Goal: Task Accomplishment & Management: Complete application form

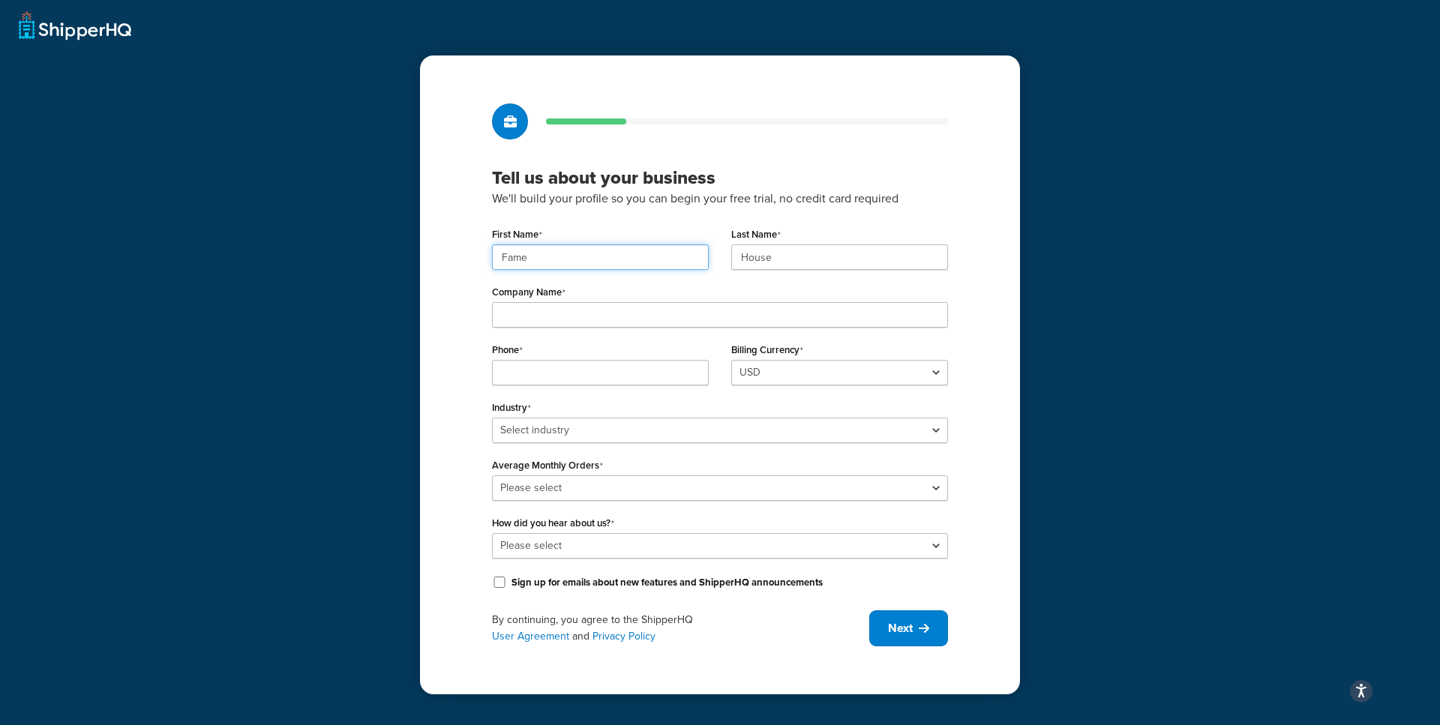
click at [587, 256] on input "Fame" at bounding box center [600, 258] width 217 height 26
paste input "UMG"
type input "UMG"
paste input "UMG"
type input "UMG"
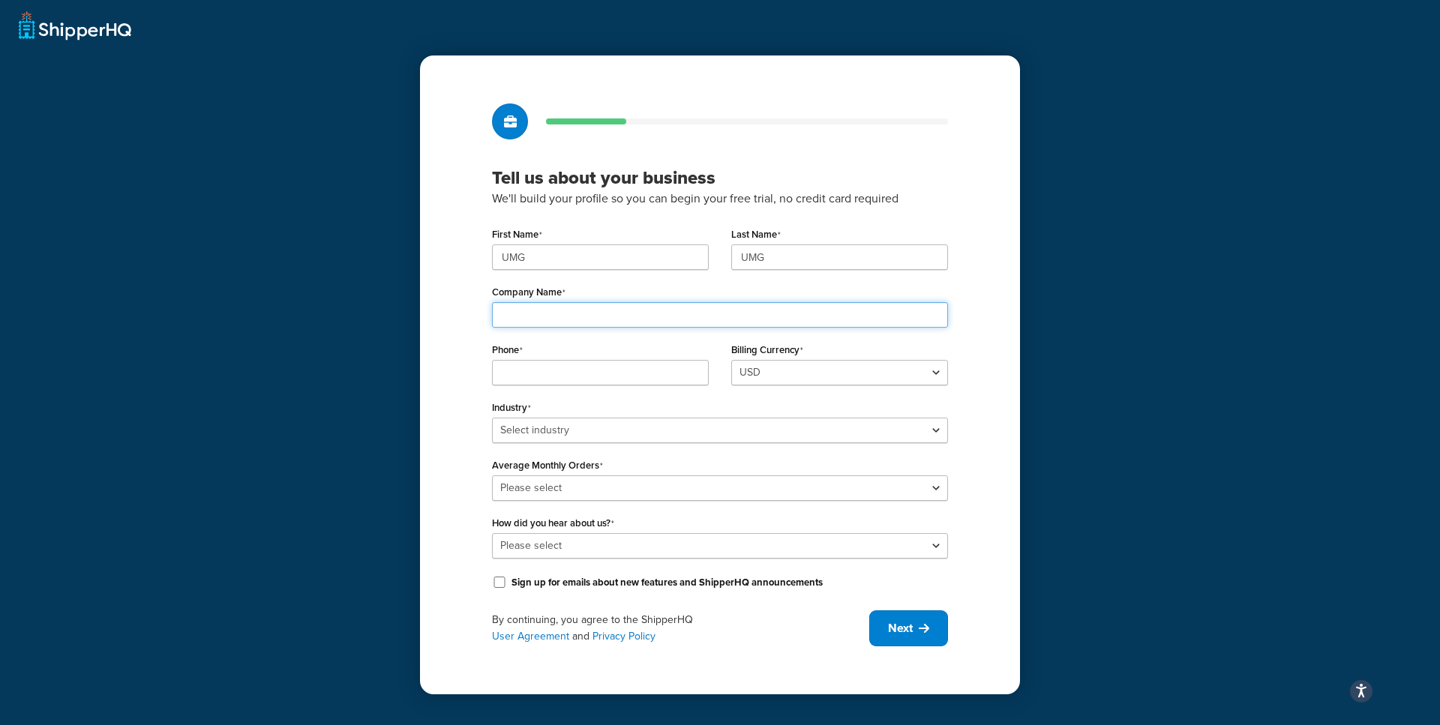
click at [600, 316] on input "Company Name" at bounding box center [720, 315] width 456 height 26
paste input "Universal Music Group"
type input "Universal Music Group"
click at [554, 371] on input "Phone" at bounding box center [600, 373] width 217 height 26
paste input "8449137510"
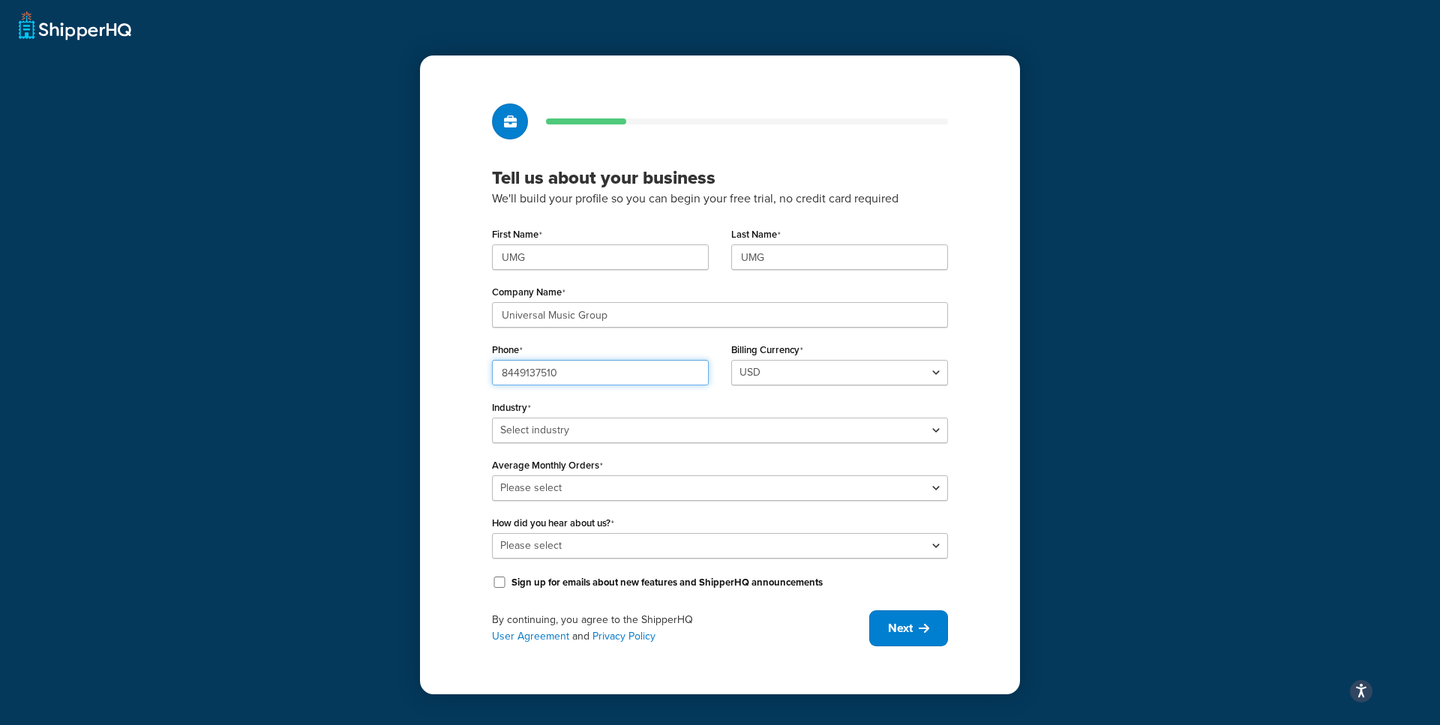
type input "8449137510"
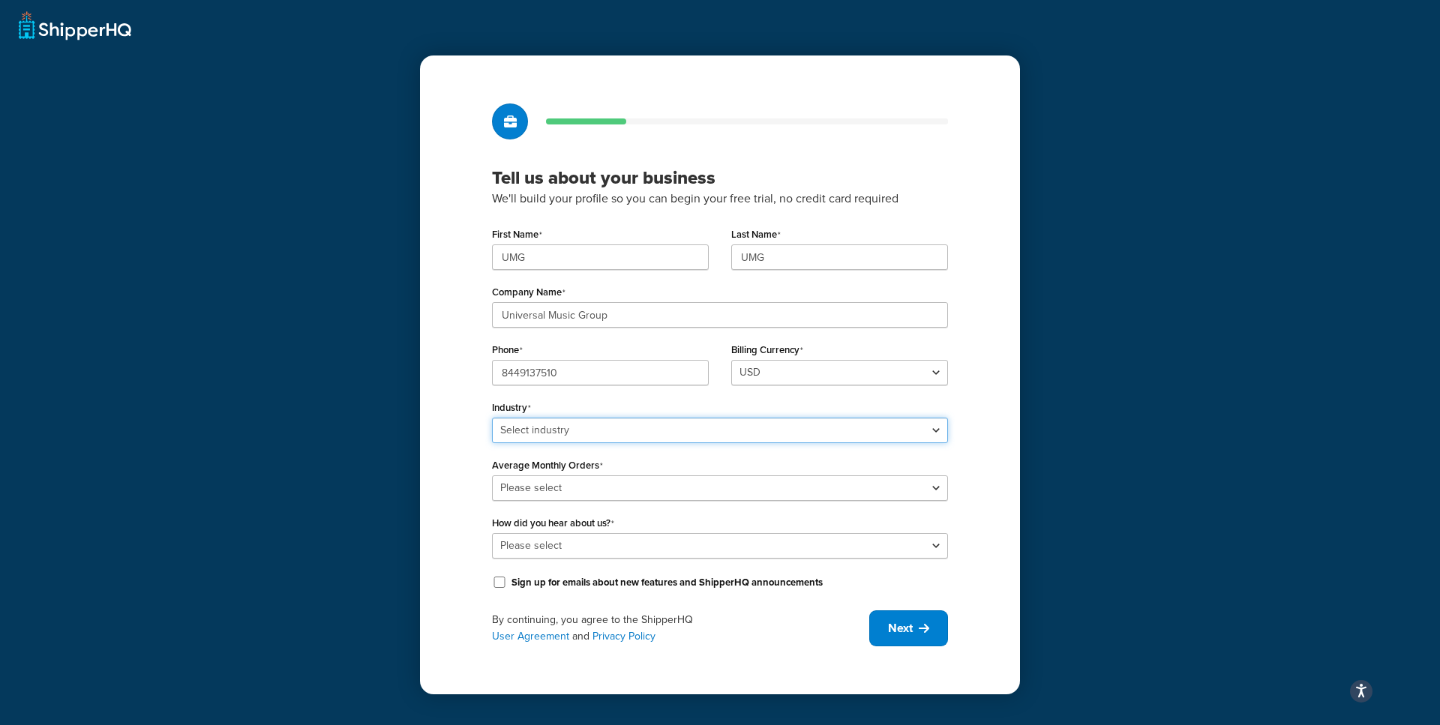
click at [703, 433] on select "Select industry Automotive Adult Agriculture Alcohol, Tobacco & CBD Arts & Craf…" at bounding box center [720, 431] width 456 height 26
select select "25"
click at [492, 418] on select "Select industry Automotive Adult Agriculture Alcohol, Tobacco & CBD Arts & Craf…" at bounding box center [720, 431] width 456 height 26
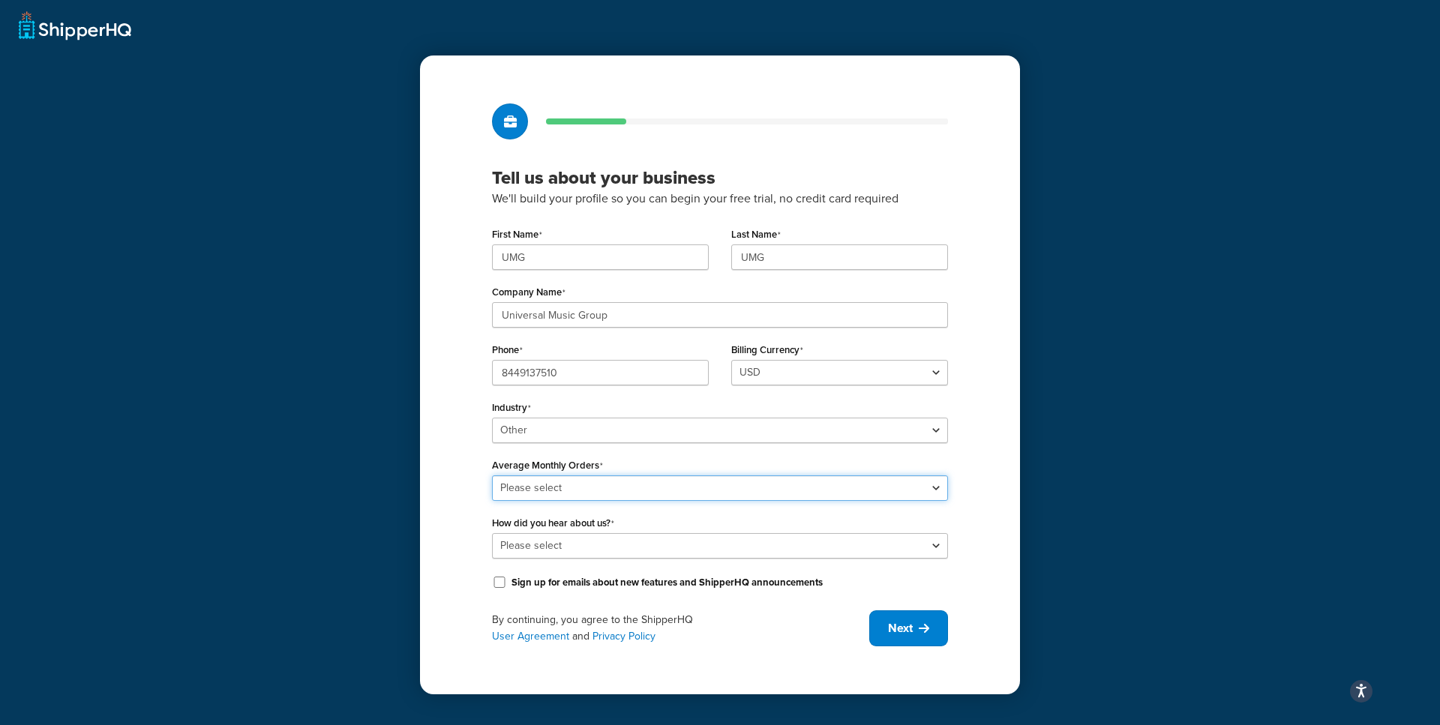
click at [575, 491] on select "Please select 0-500 501-1,000 1,001-10,000 10,001-20,000 Over 20,000" at bounding box center [720, 489] width 456 height 26
select select "4"
click at [492, 476] on select "Please select 0-500 501-1,000 1,001-10,000 10,001-20,000 Over 20,000" at bounding box center [720, 489] width 456 height 26
click at [903, 636] on span "Next" at bounding box center [900, 628] width 25 height 17
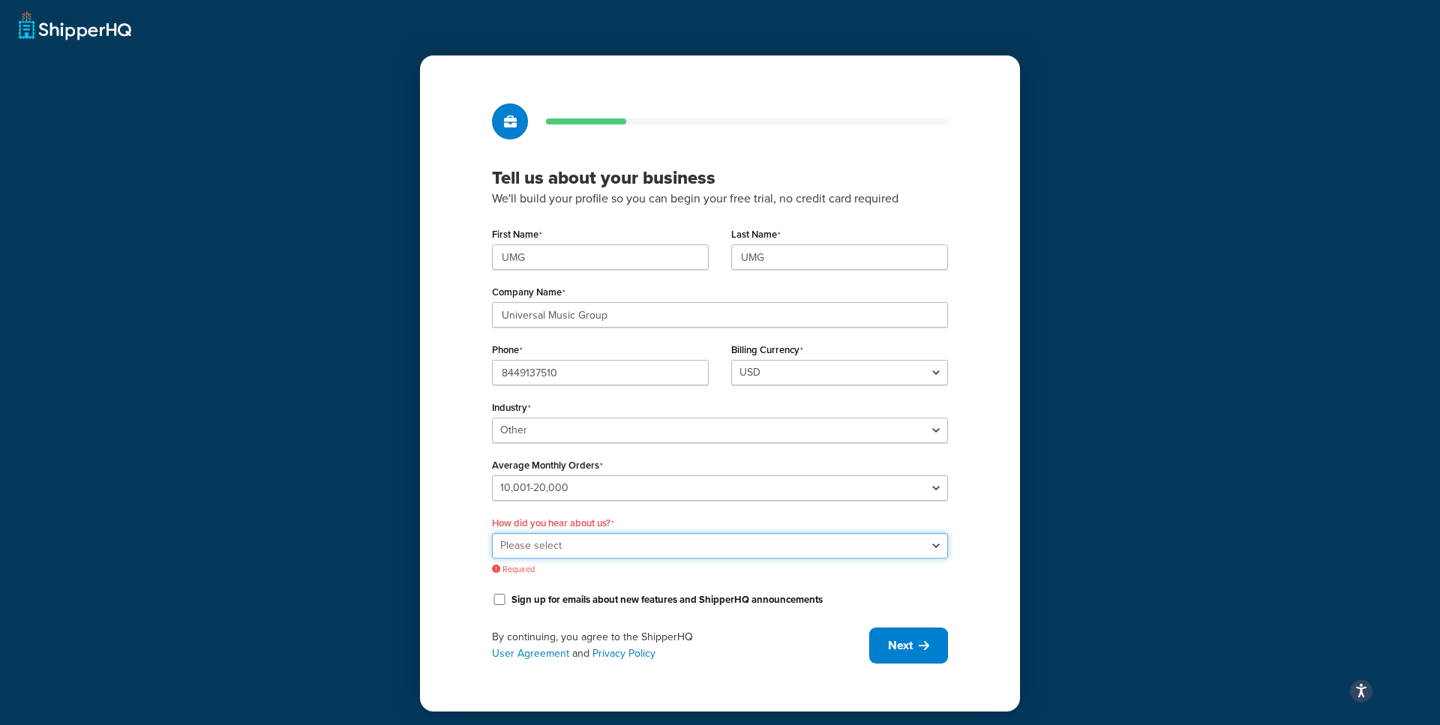
click at [821, 542] on select "Please select Online Search App Store or Marketplace Listing Referred by Agency…" at bounding box center [720, 546] width 456 height 26
select select "10"
click at [492, 533] on select "Please select Online Search App Store or Marketplace Listing Referred by Agency…" at bounding box center [720, 546] width 456 height 26
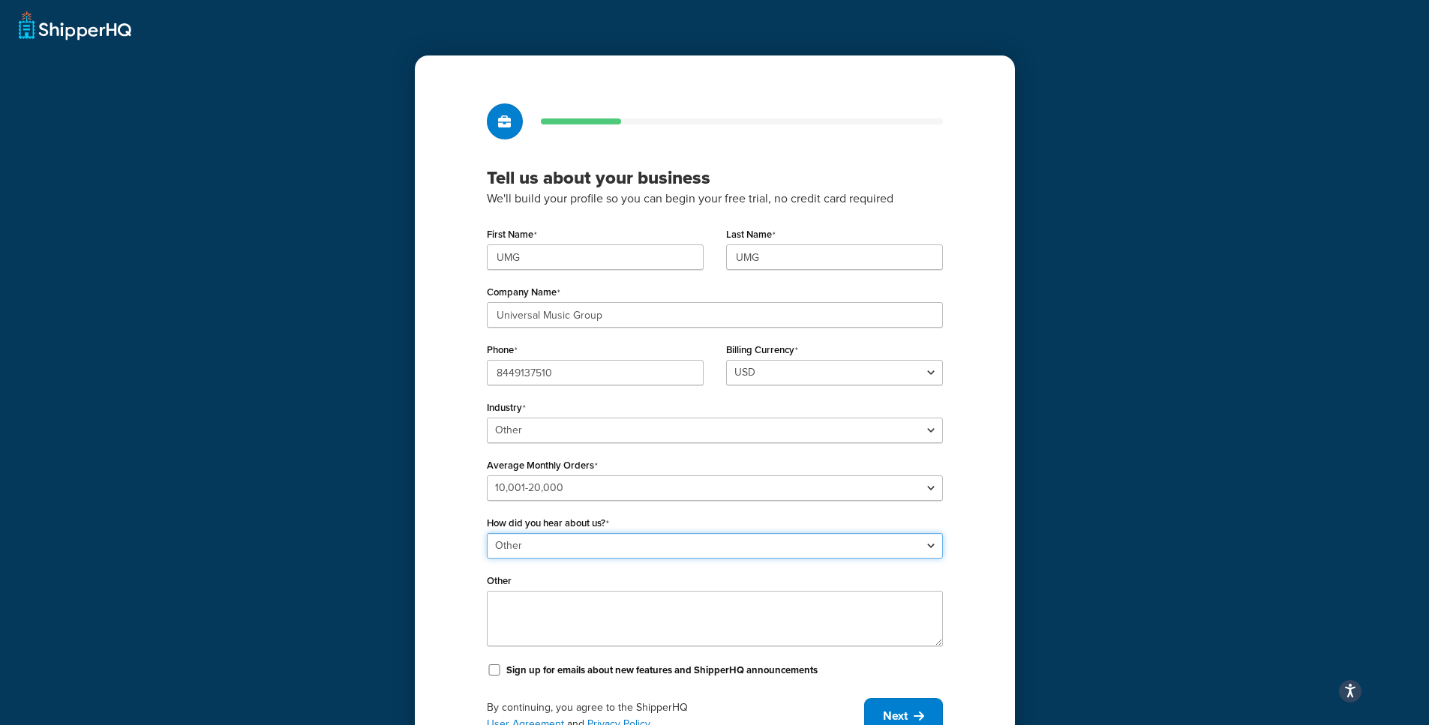
scroll to position [72, 0]
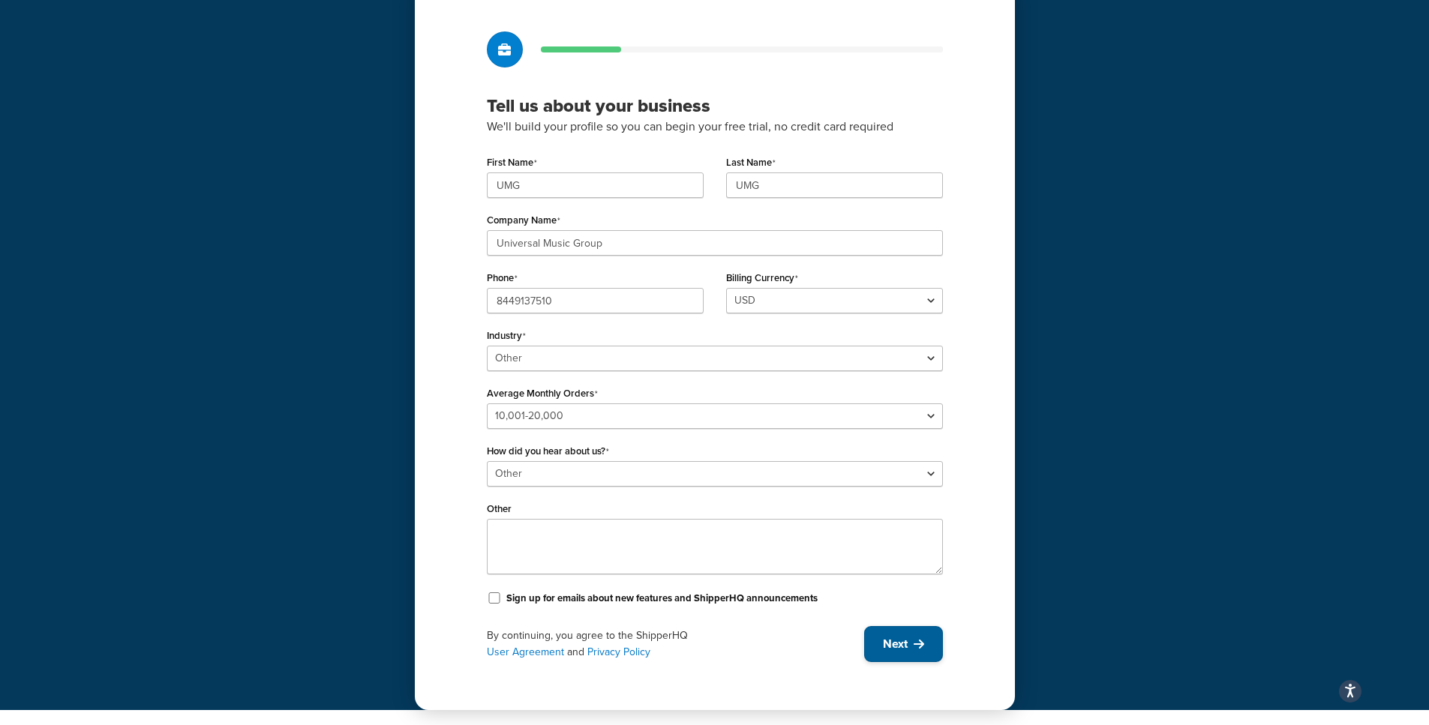
click at [885, 636] on span "Next" at bounding box center [895, 644] width 25 height 17
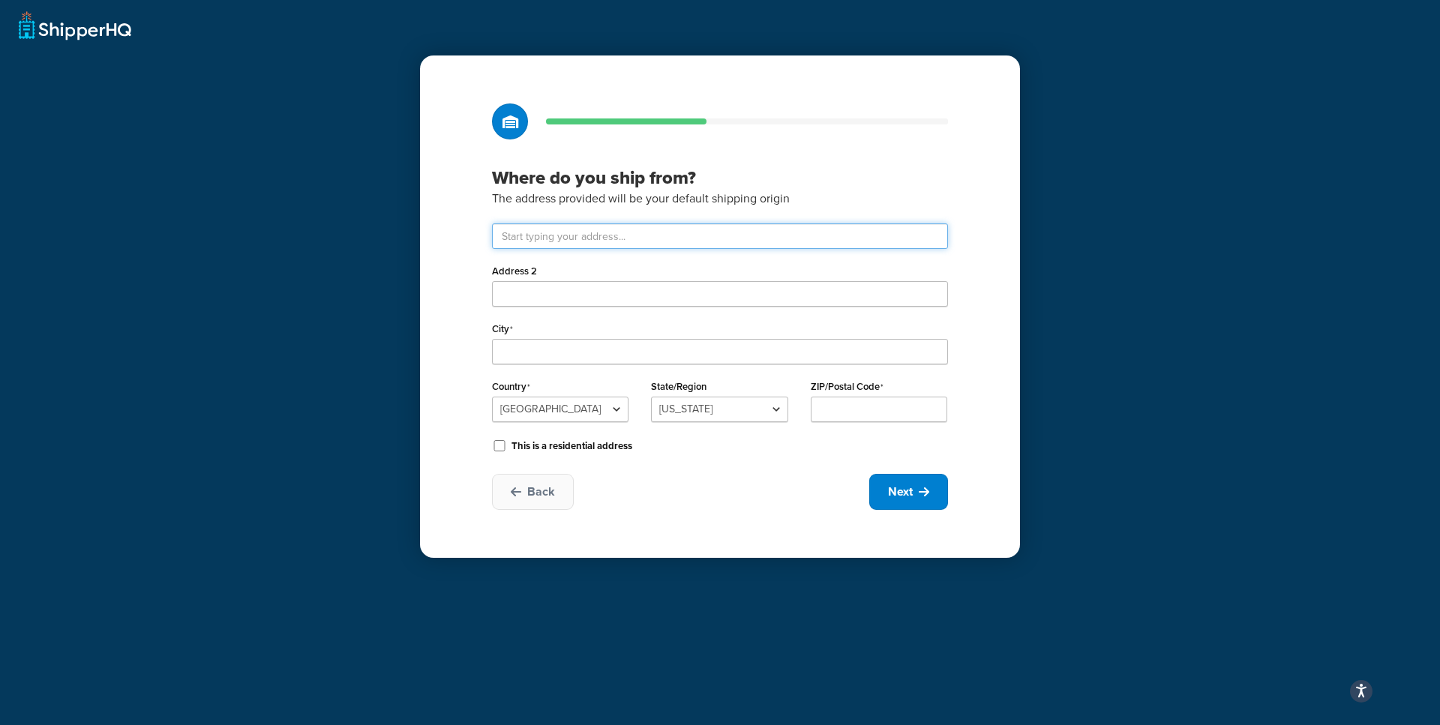
click at [667, 239] on input "text" at bounding box center [720, 237] width 456 height 26
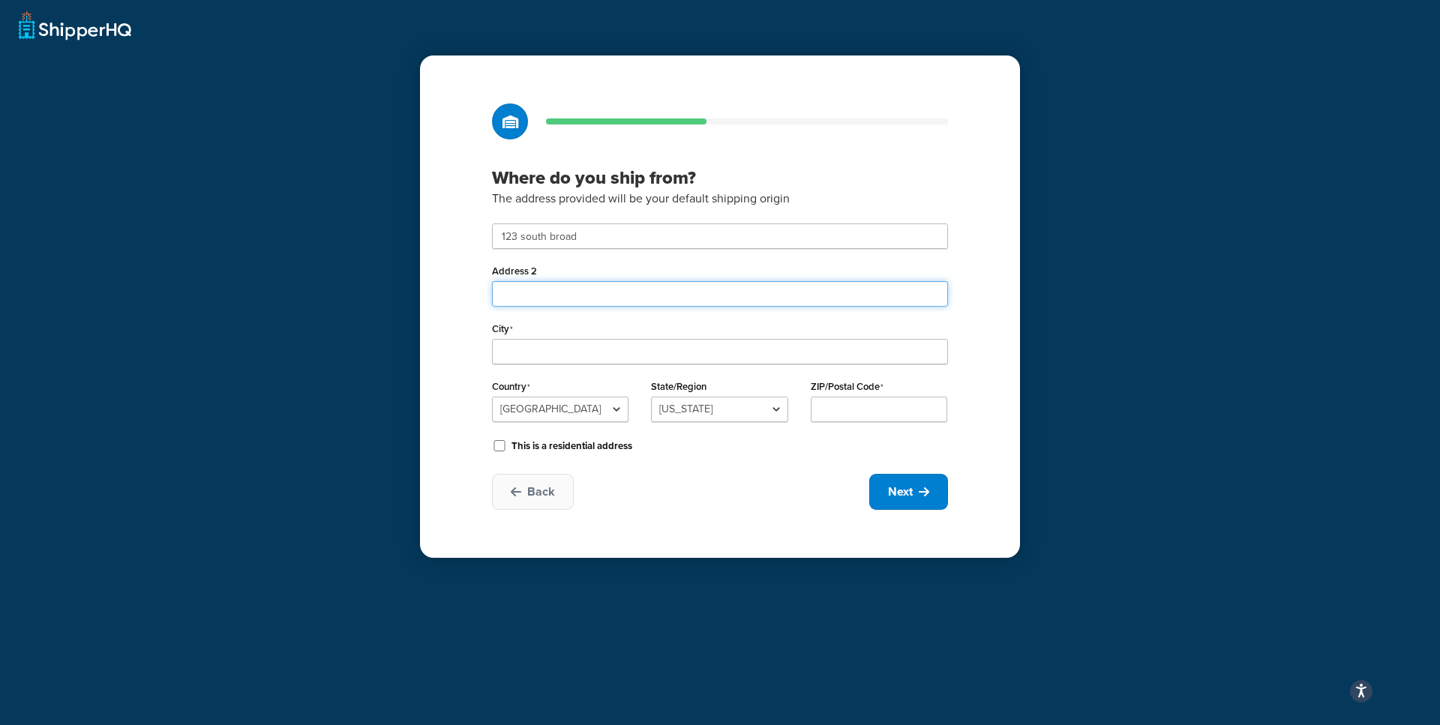
type input "123 S Broad St"
type input "Philadelphia"
select select "38"
type input "19109"
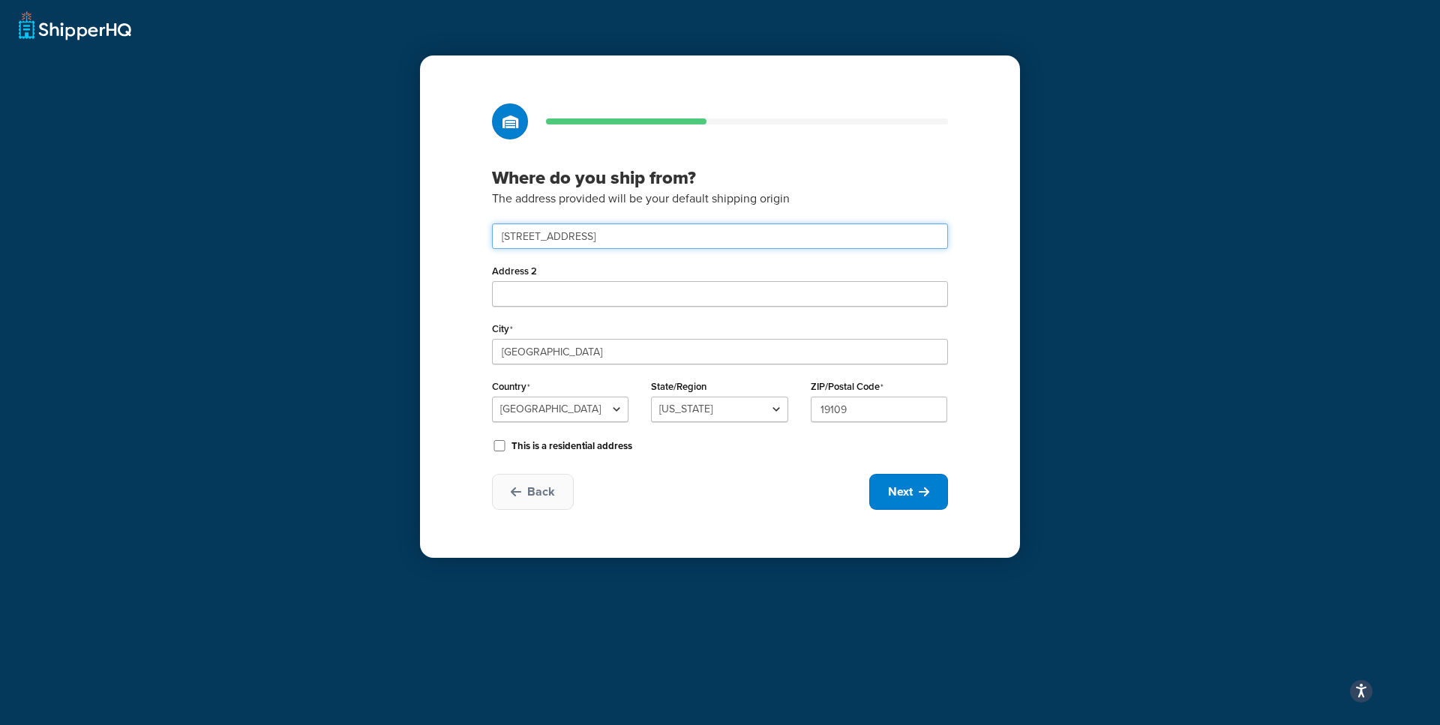
click at [745, 236] on input "123 S Broad St" at bounding box center [720, 237] width 456 height 26
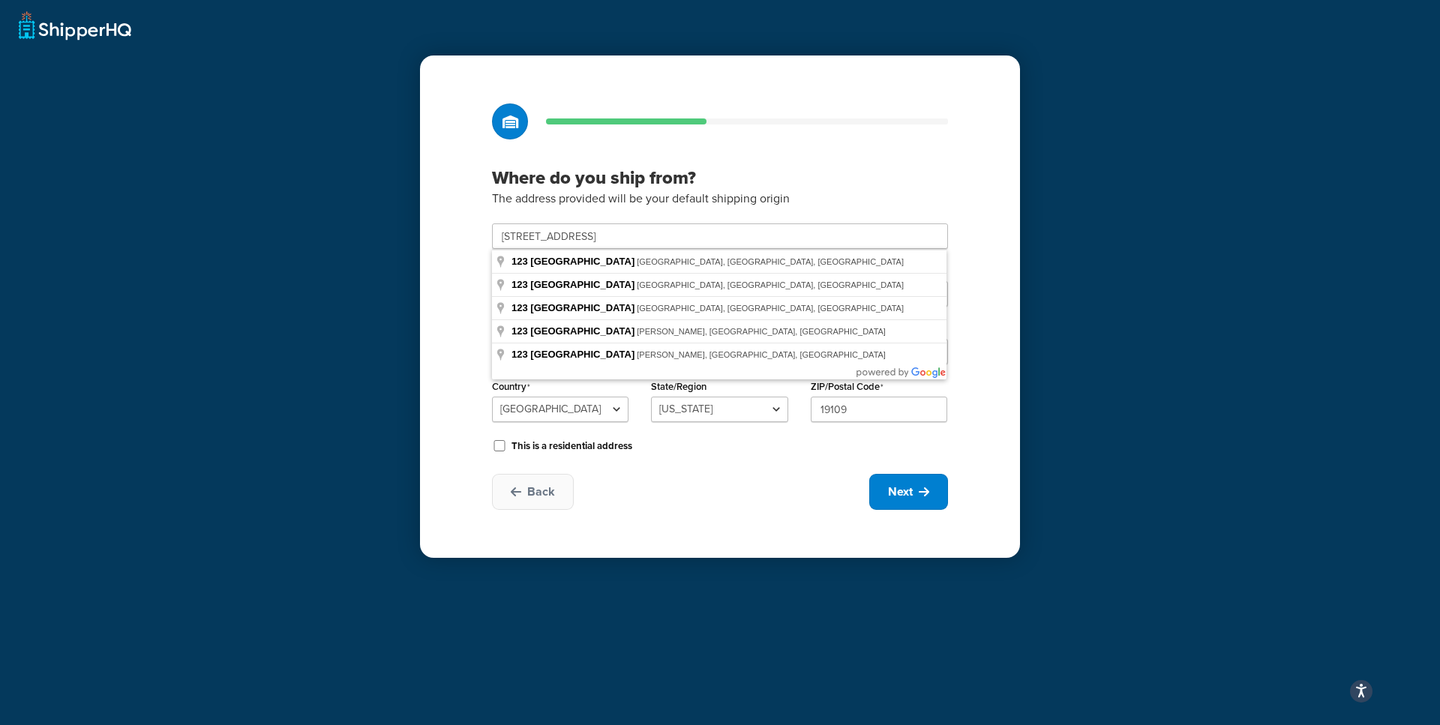
type input "123 S Broad St"
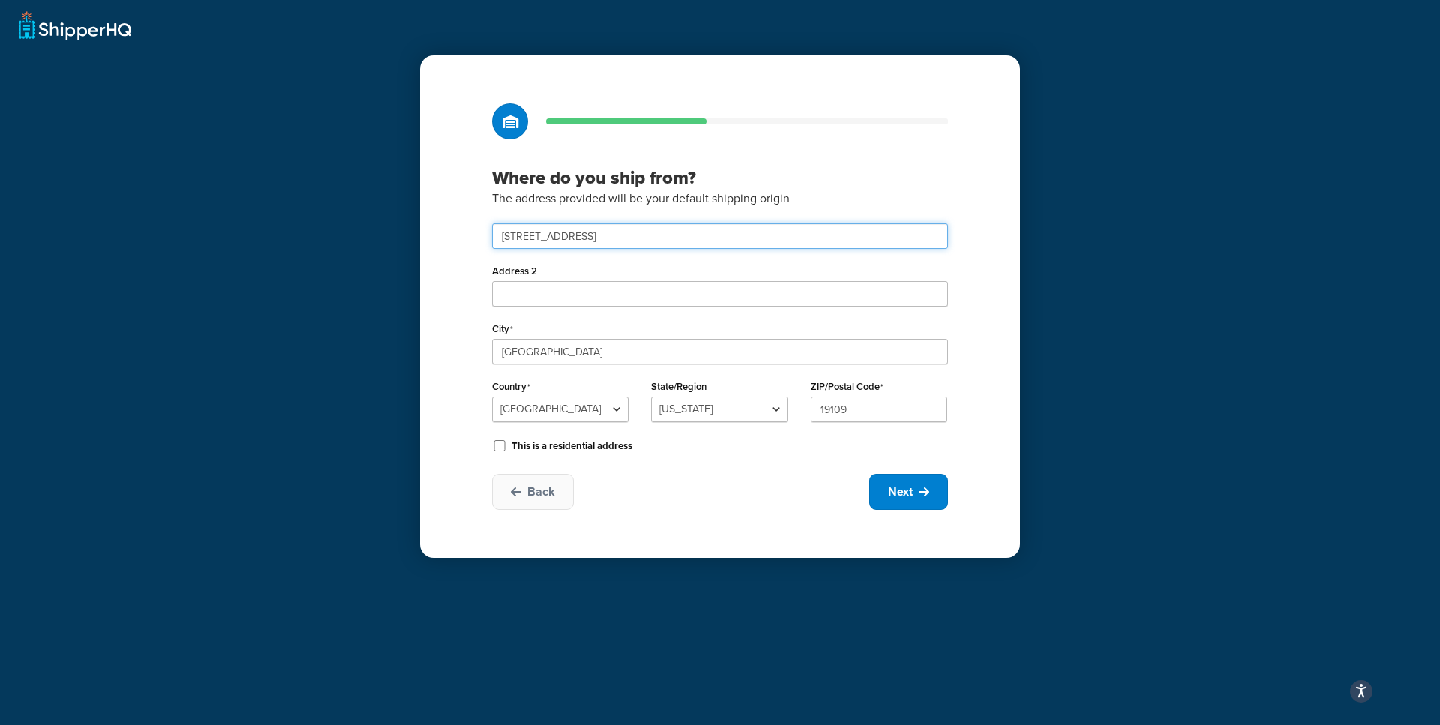
click at [697, 237] on input "123 S Broad St" at bounding box center [720, 237] width 456 height 26
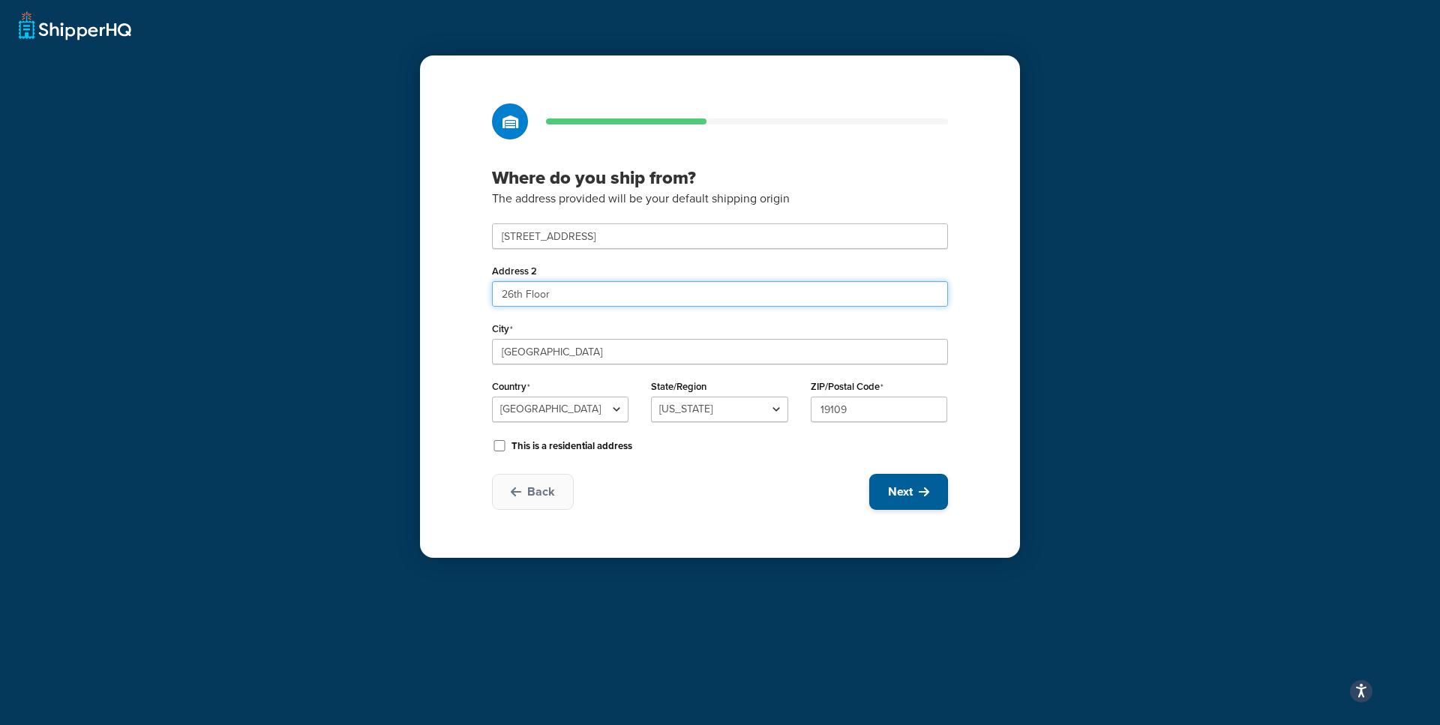
type input "26th Floor"
click at [928, 494] on icon at bounding box center [924, 492] width 11 height 12
select select "1"
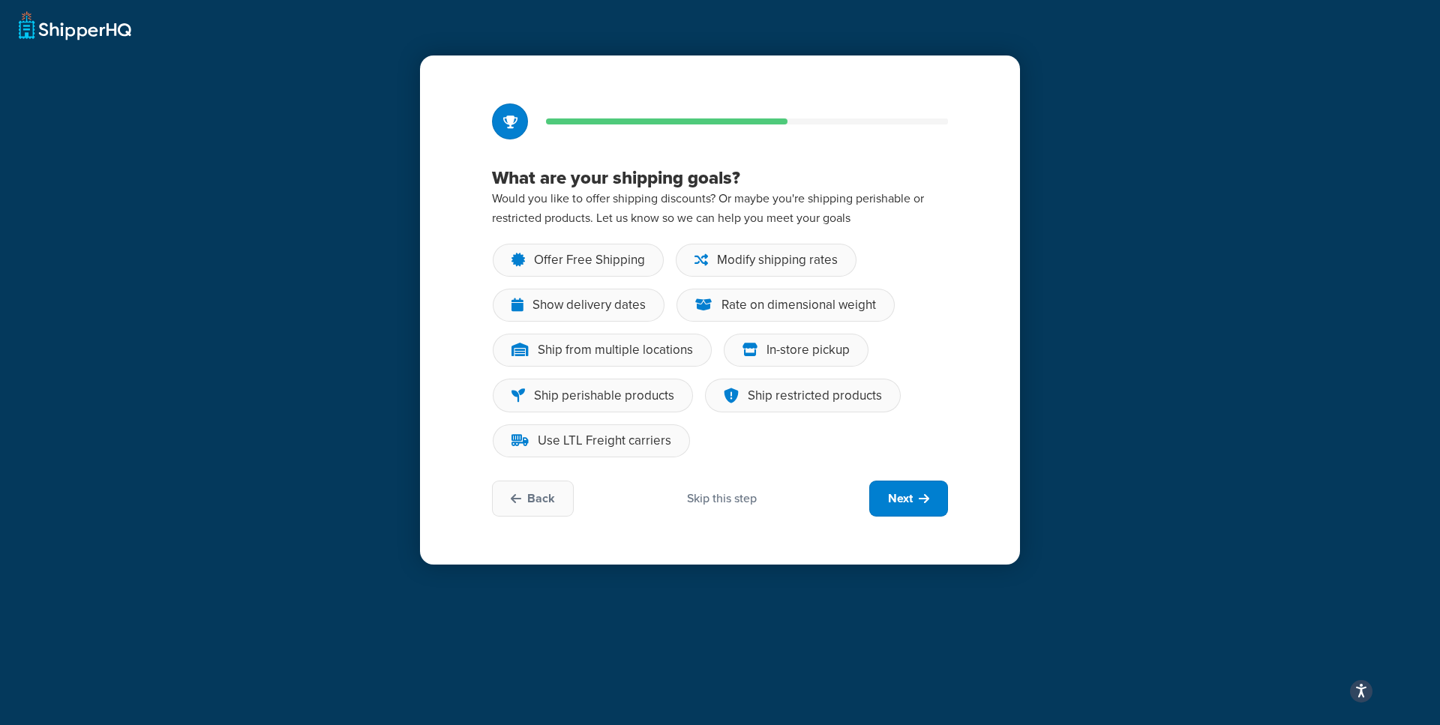
click at [725, 494] on div "Skip this step" at bounding box center [722, 499] width 70 height 17
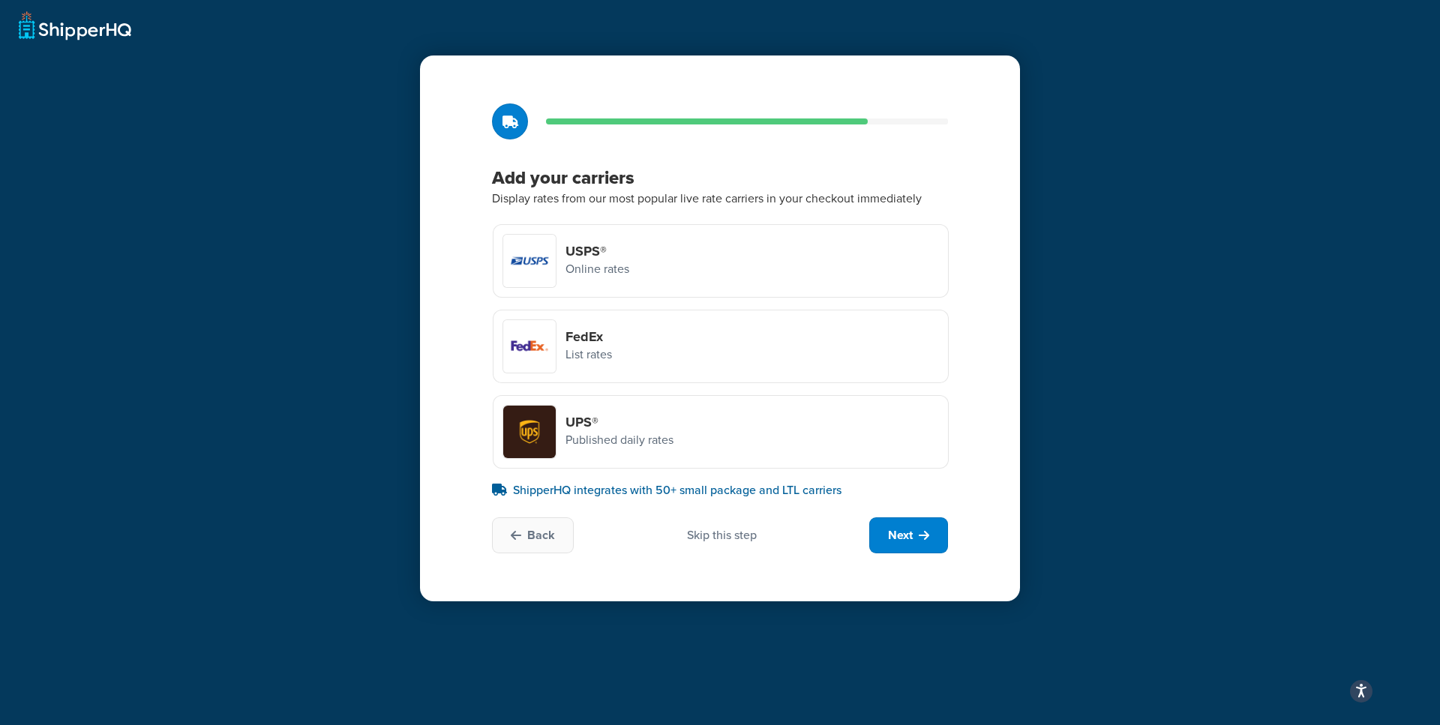
click at [718, 523] on div "Back Skip this step Next" at bounding box center [720, 536] width 456 height 36
click at [714, 543] on div "Skip this step" at bounding box center [722, 535] width 70 height 17
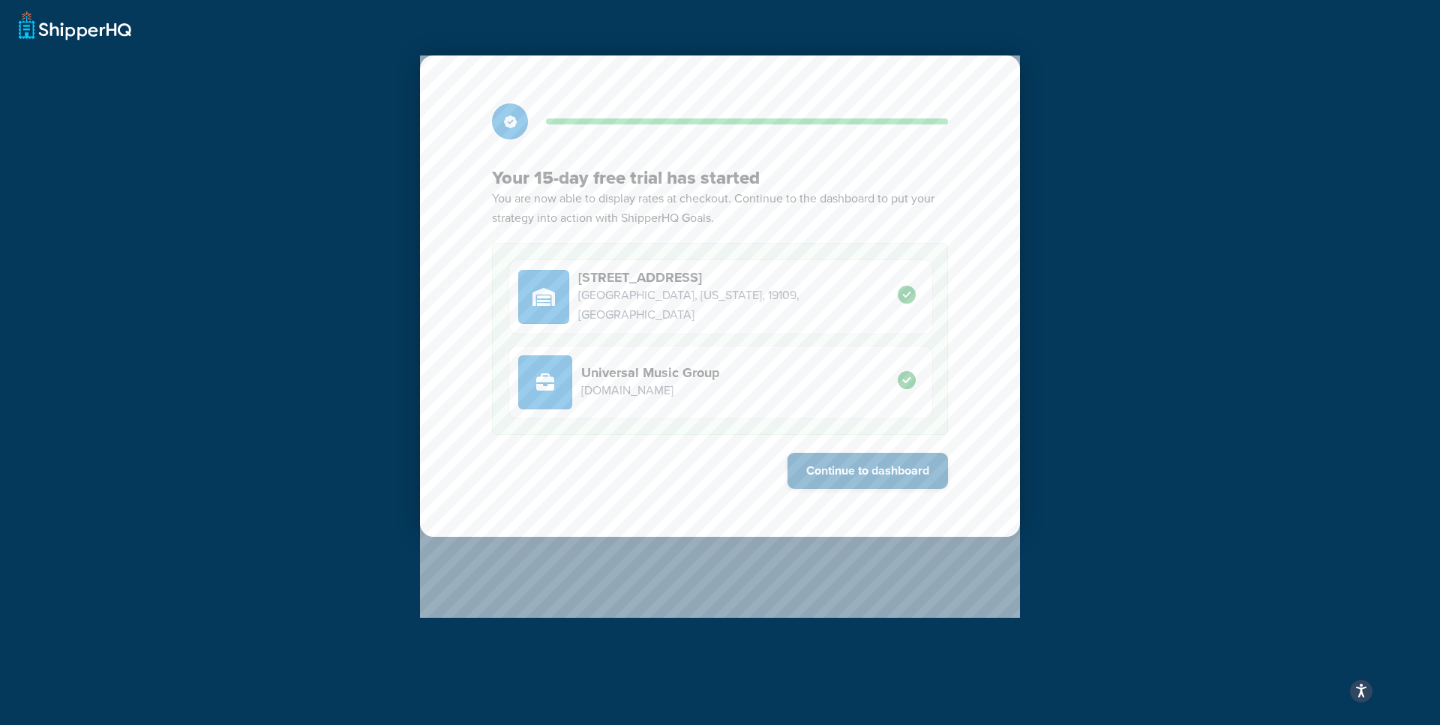
click at [853, 469] on button "Continue to dashboard" at bounding box center [868, 471] width 161 height 36
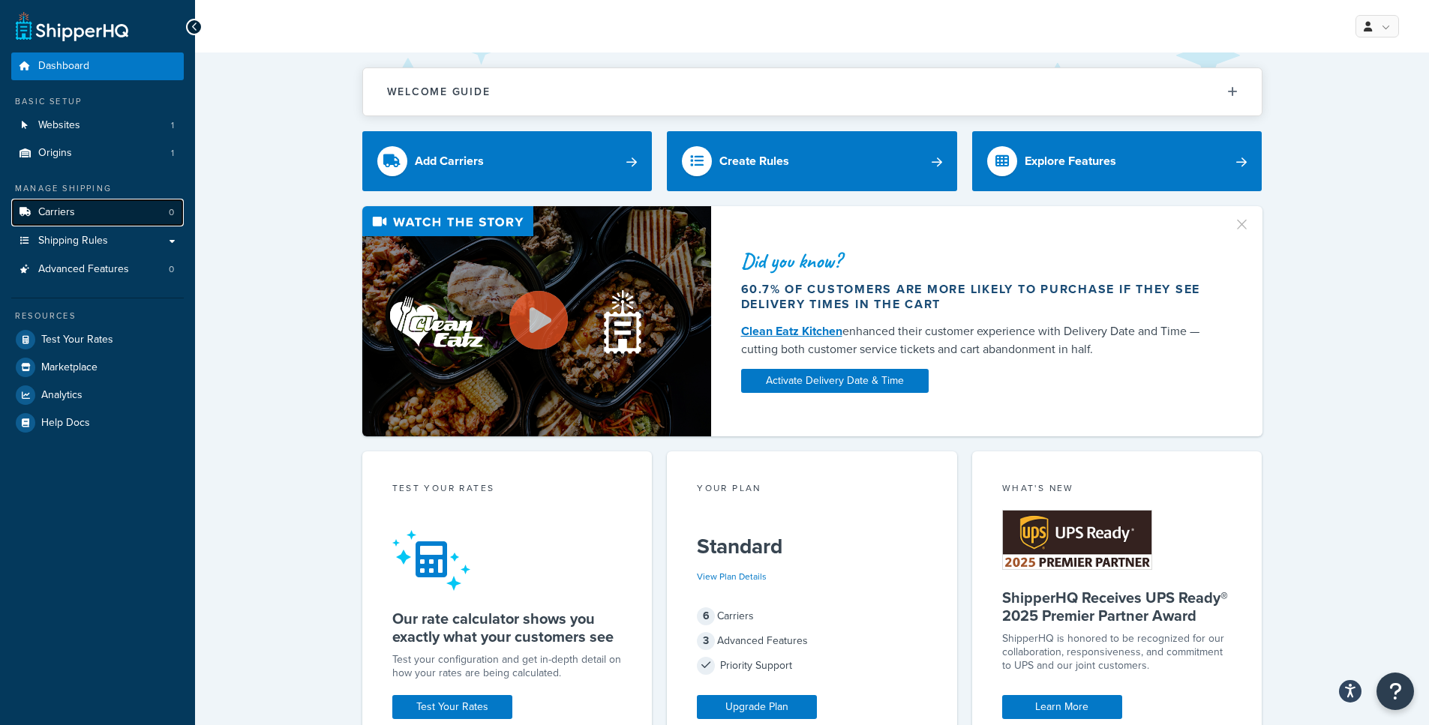
click at [73, 212] on span "Carriers" at bounding box center [56, 212] width 37 height 13
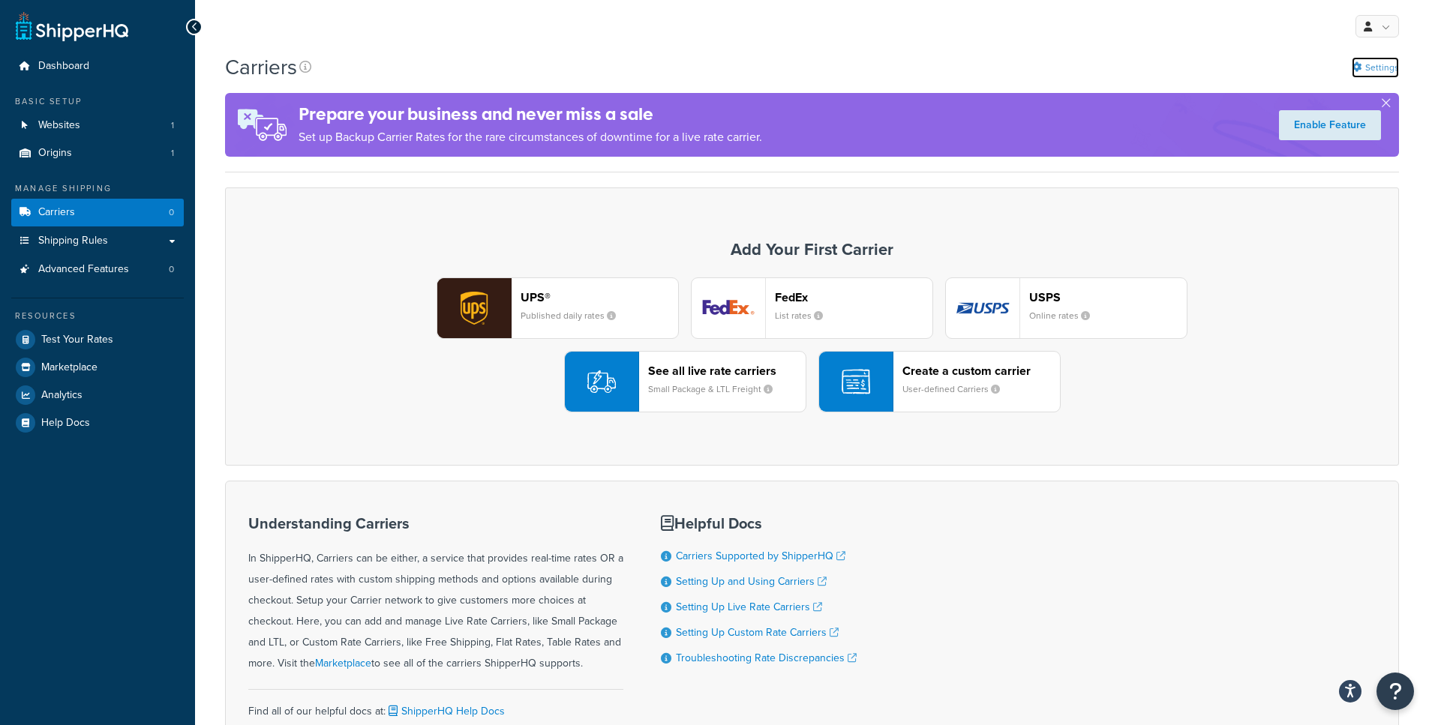
click at [1365, 72] on link "Settings" at bounding box center [1375, 67] width 47 height 21
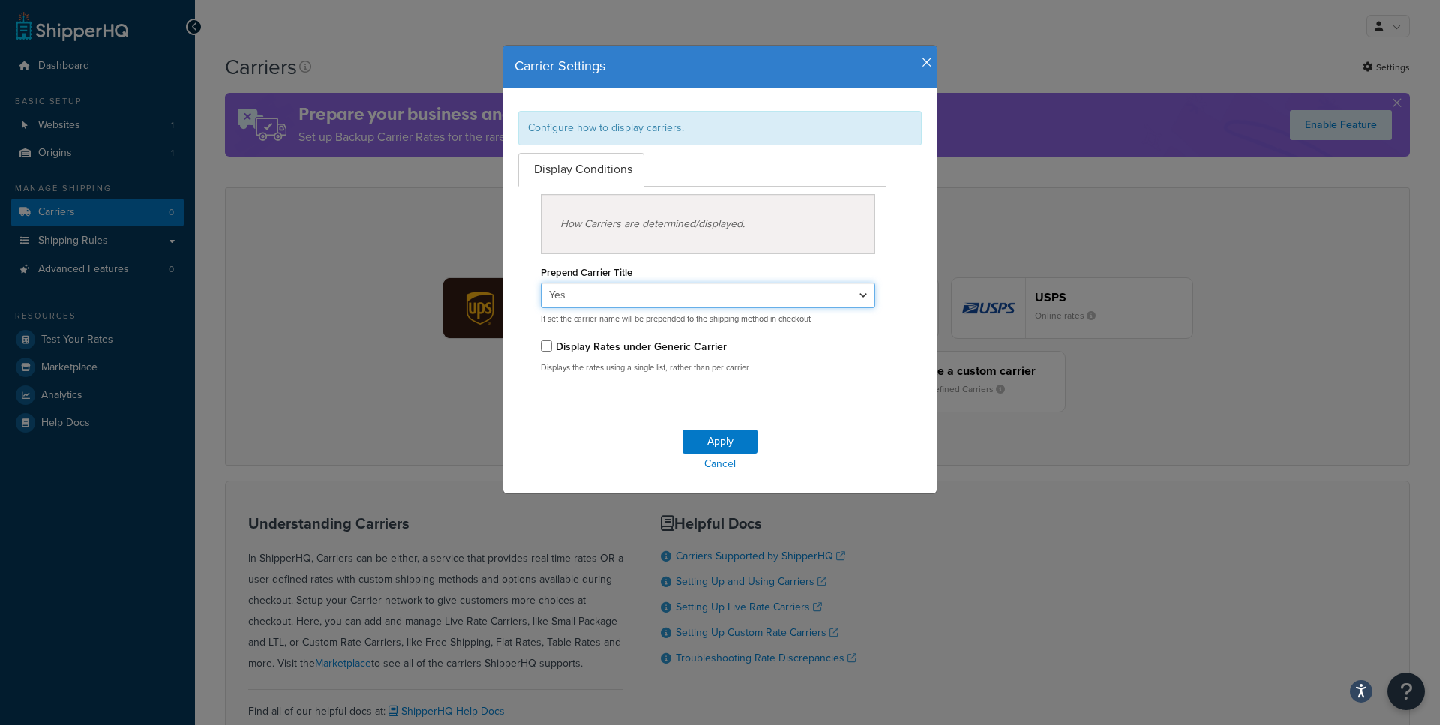
click at [682, 306] on select "Yes No" at bounding box center [708, 296] width 335 height 26
select select "false"
click at [541, 283] on select "Yes No" at bounding box center [708, 296] width 335 height 26
click at [698, 440] on button "Apply" at bounding box center [720, 442] width 75 height 24
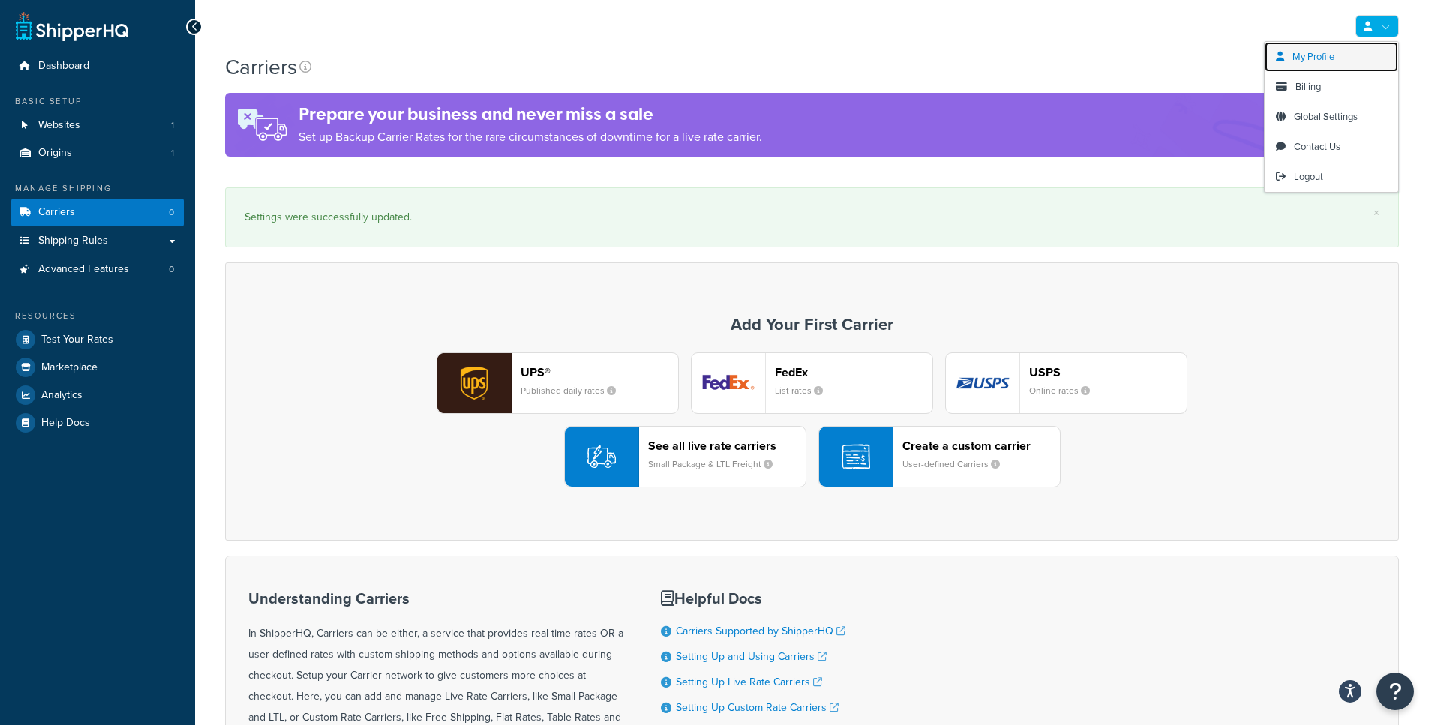
click at [1339, 59] on link "My Profile" at bounding box center [1332, 57] width 134 height 30
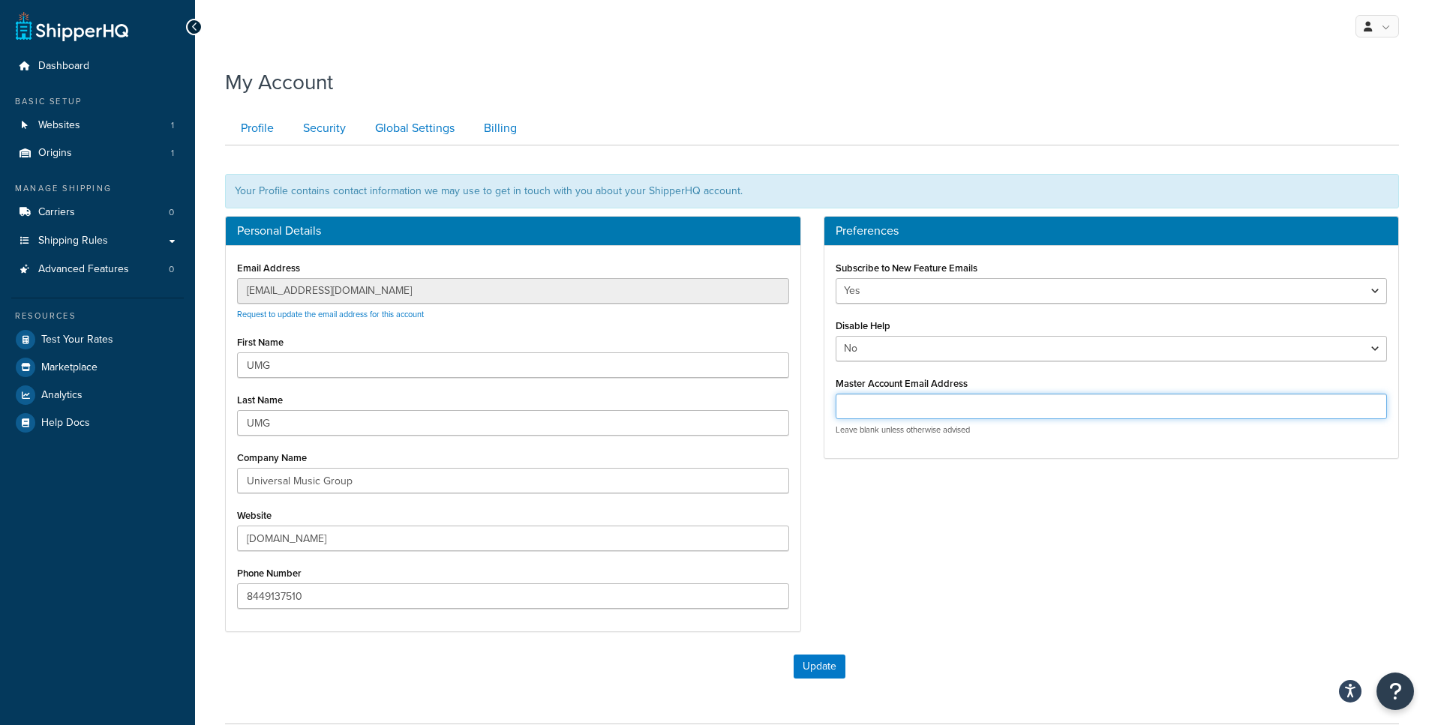
click at [1080, 398] on input "Master Account Email Address" at bounding box center [1112, 407] width 552 height 26
type input "customercare@famehouse.net"
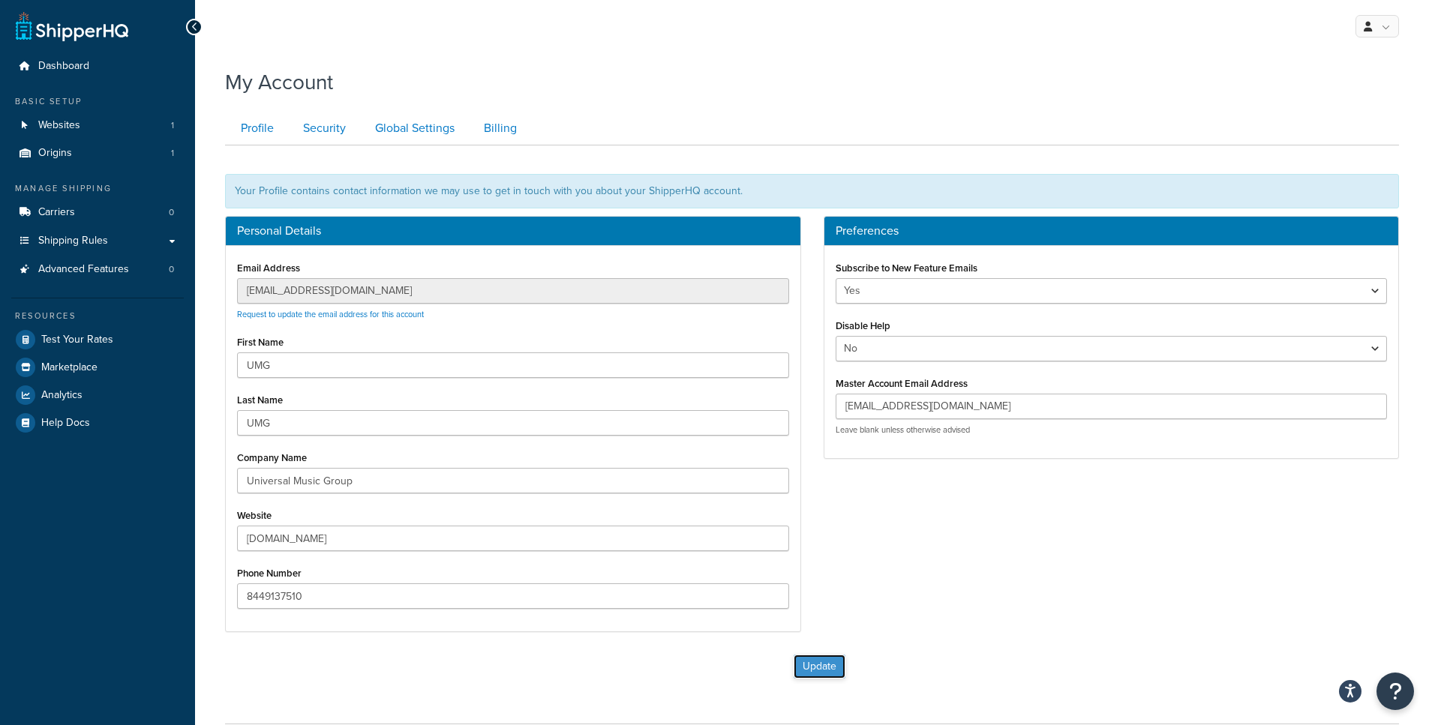
click at [823, 678] on button "Update" at bounding box center [820, 667] width 52 height 24
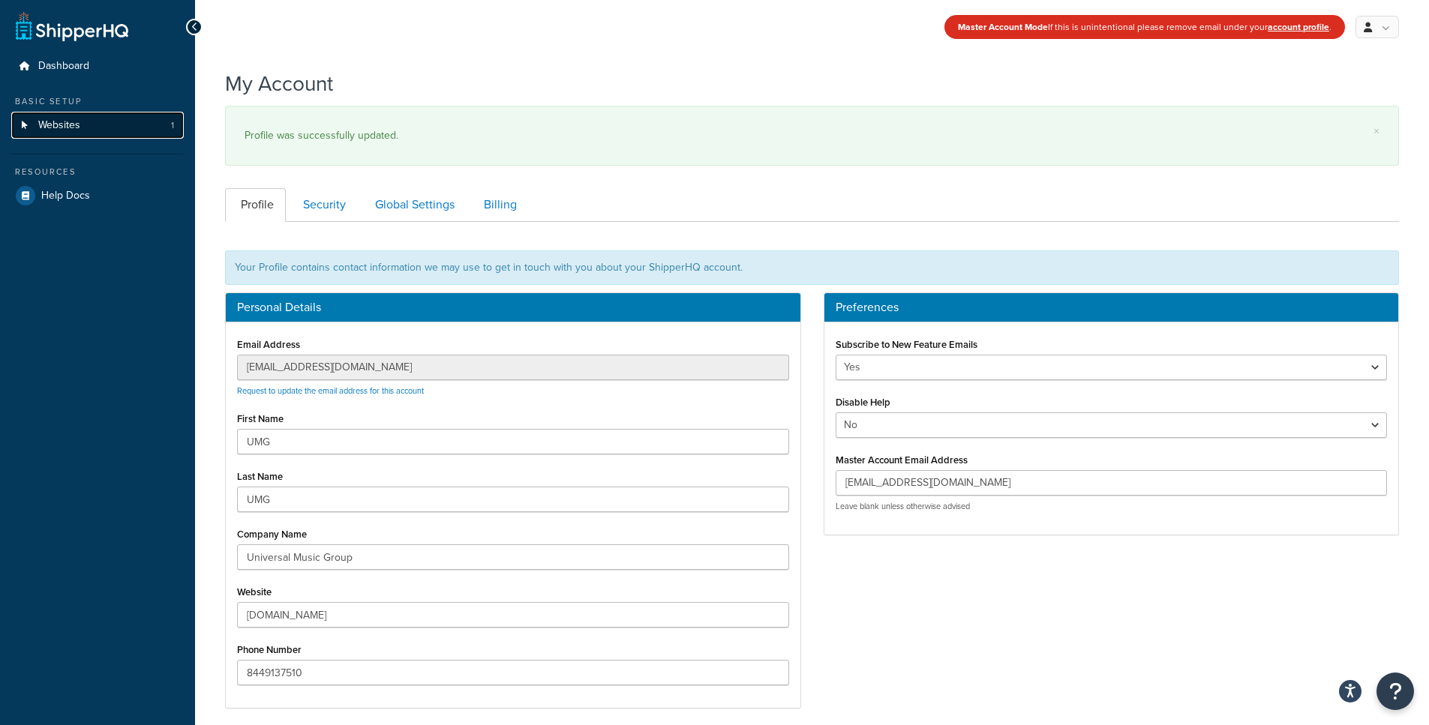
click at [80, 128] on link "Websites 1" at bounding box center [97, 126] width 173 height 28
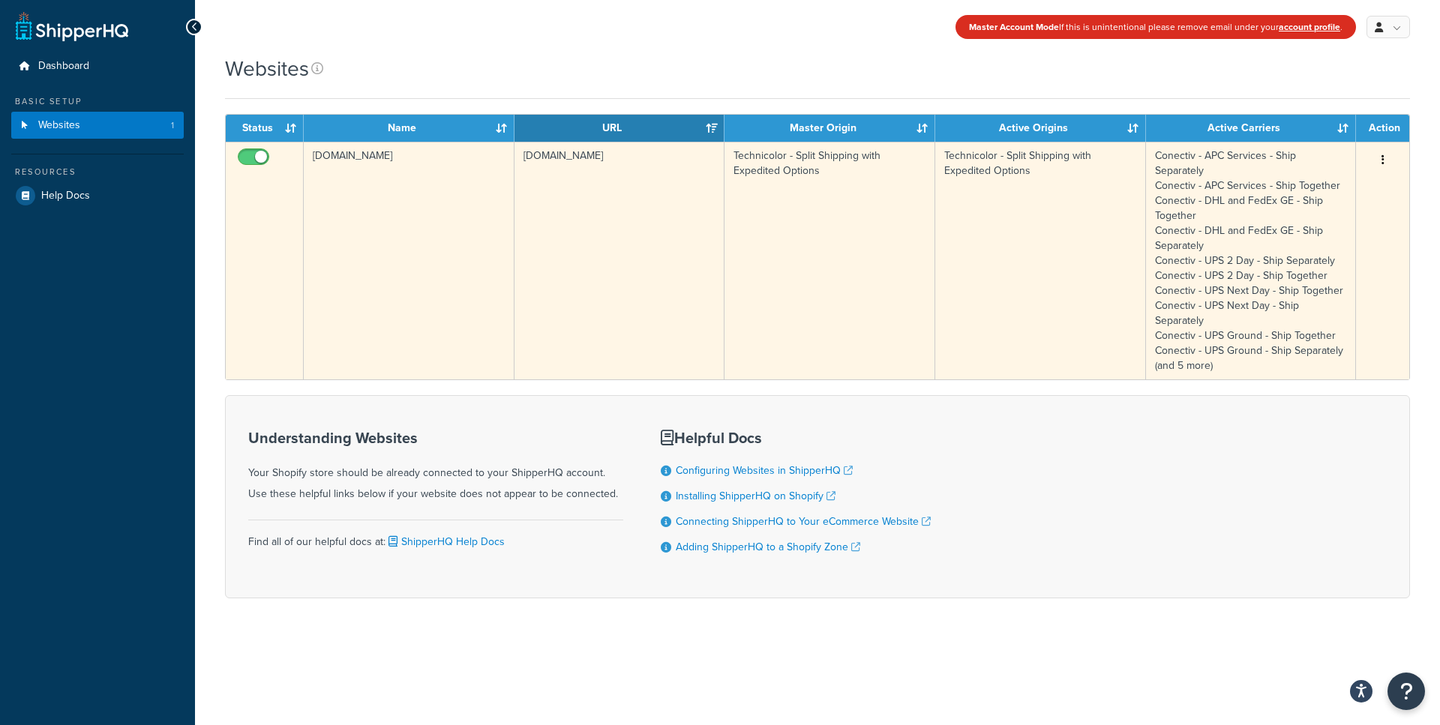
click at [1386, 157] on button "button" at bounding box center [1383, 161] width 21 height 24
click at [1272, 184] on icon at bounding box center [1277, 189] width 11 height 11
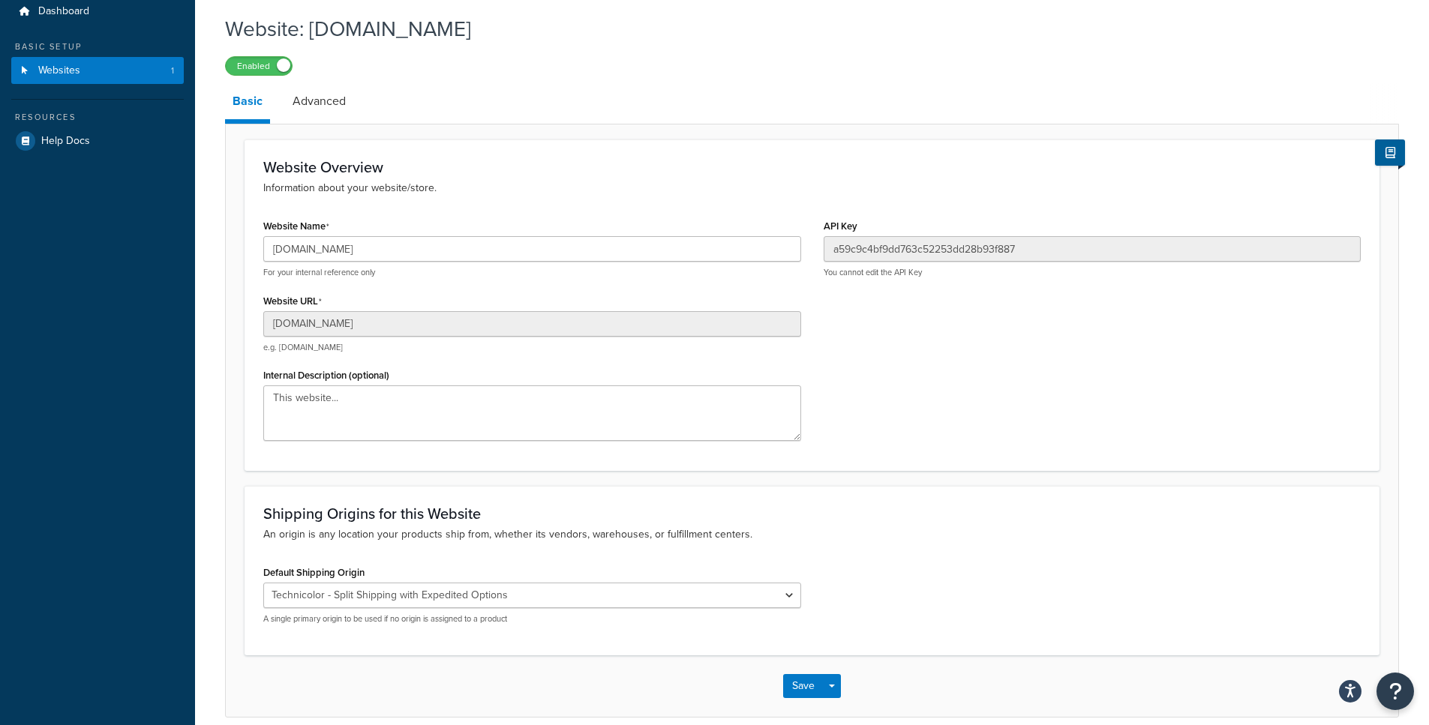
scroll to position [122, 0]
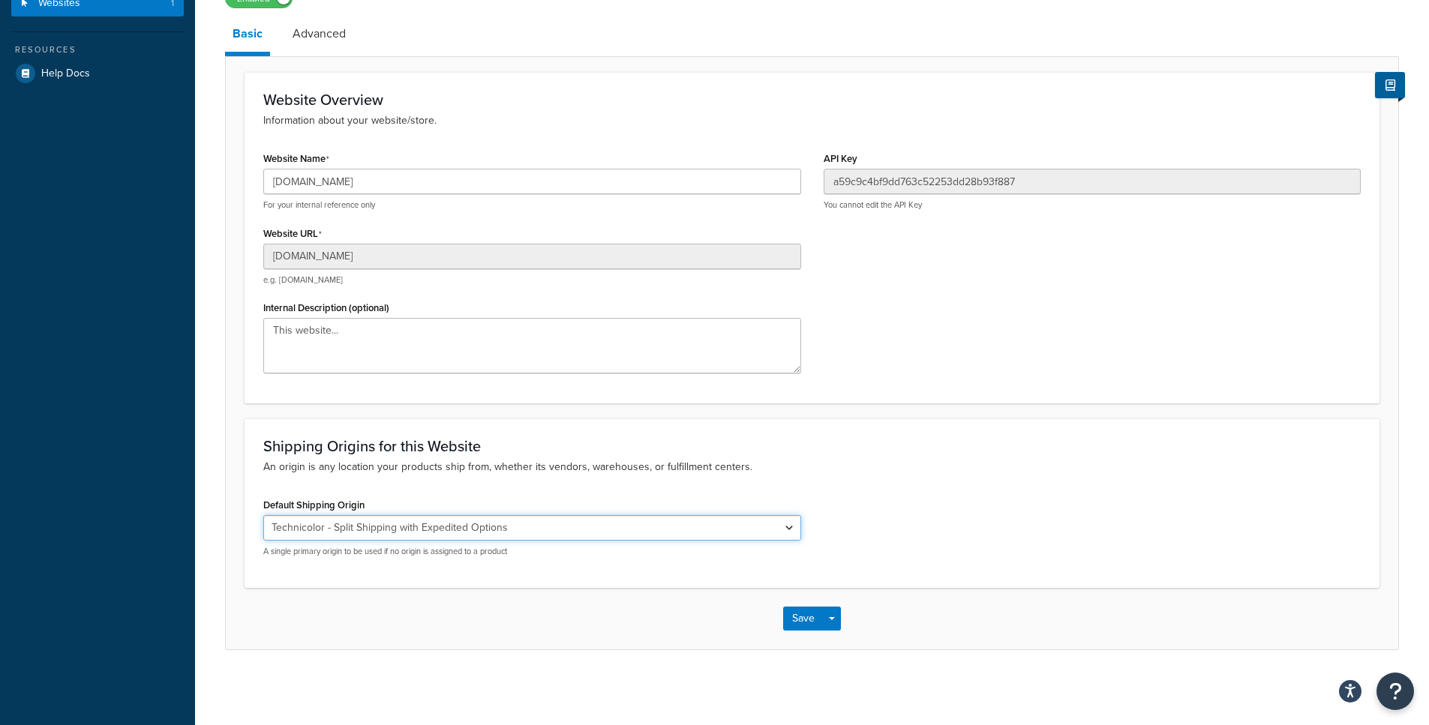
click at [348, 533] on select "El Famoso Artist Endeavor (OG) Graphik Dimensions Artivise Printful Caroline Wh…" at bounding box center [532, 528] width 538 height 26
select select "138040"
click at [263, 515] on select "El Famoso Artist Endeavor (OG) Graphik Dimensions Artivise Printful Caroline Wh…" at bounding box center [532, 528] width 538 height 26
click at [812, 623] on button "Save" at bounding box center [803, 619] width 41 height 24
